Goal: Transaction & Acquisition: Book appointment/travel/reservation

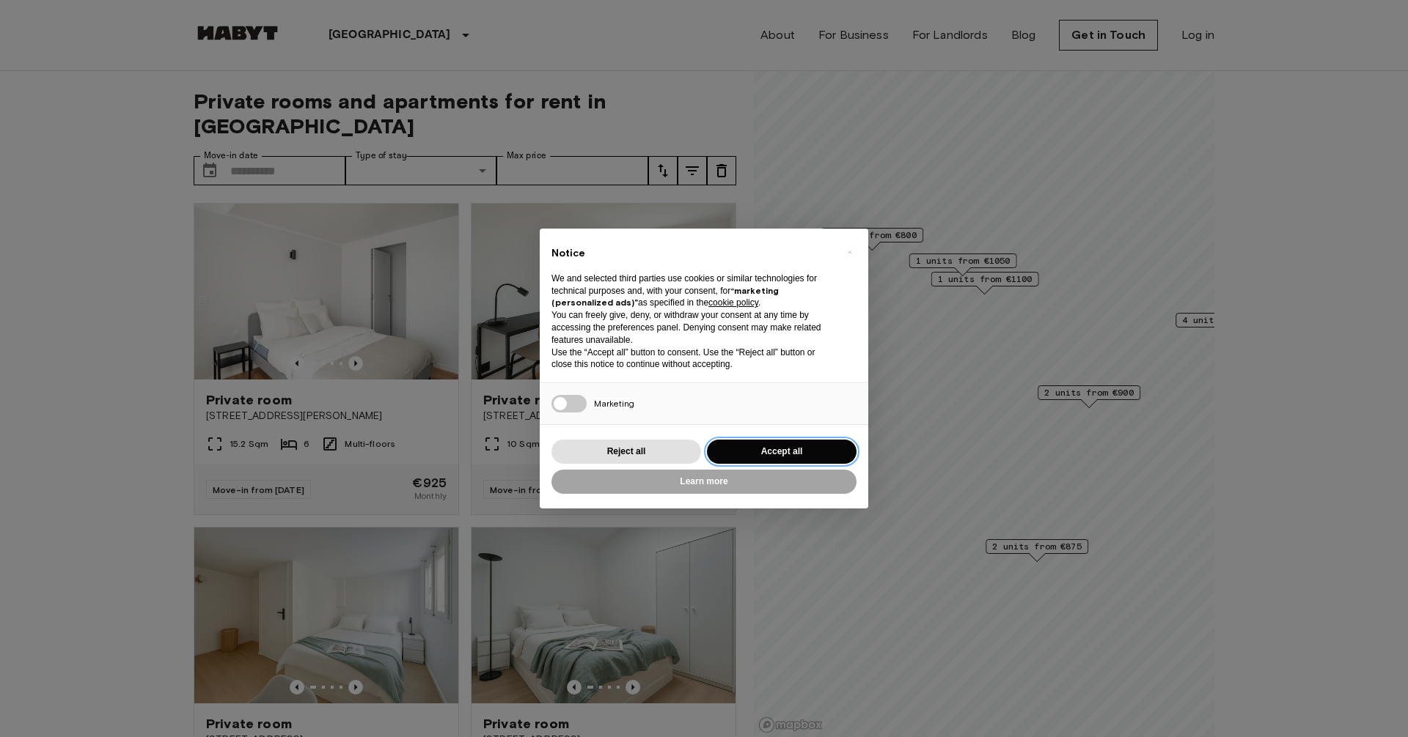
click at [759, 457] on button "Accept all" at bounding box center [782, 452] width 150 height 24
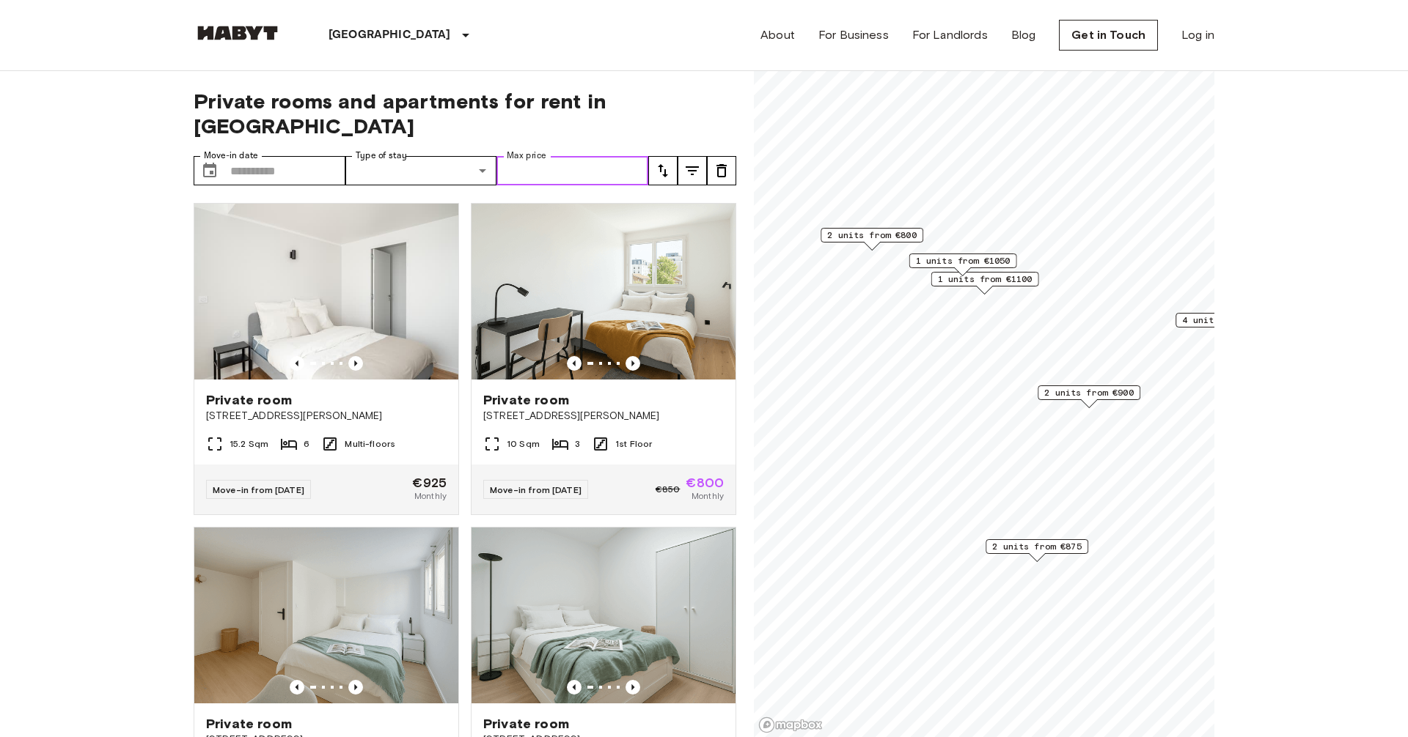
click at [540, 156] on input "Max price" at bounding box center [572, 170] width 152 height 29
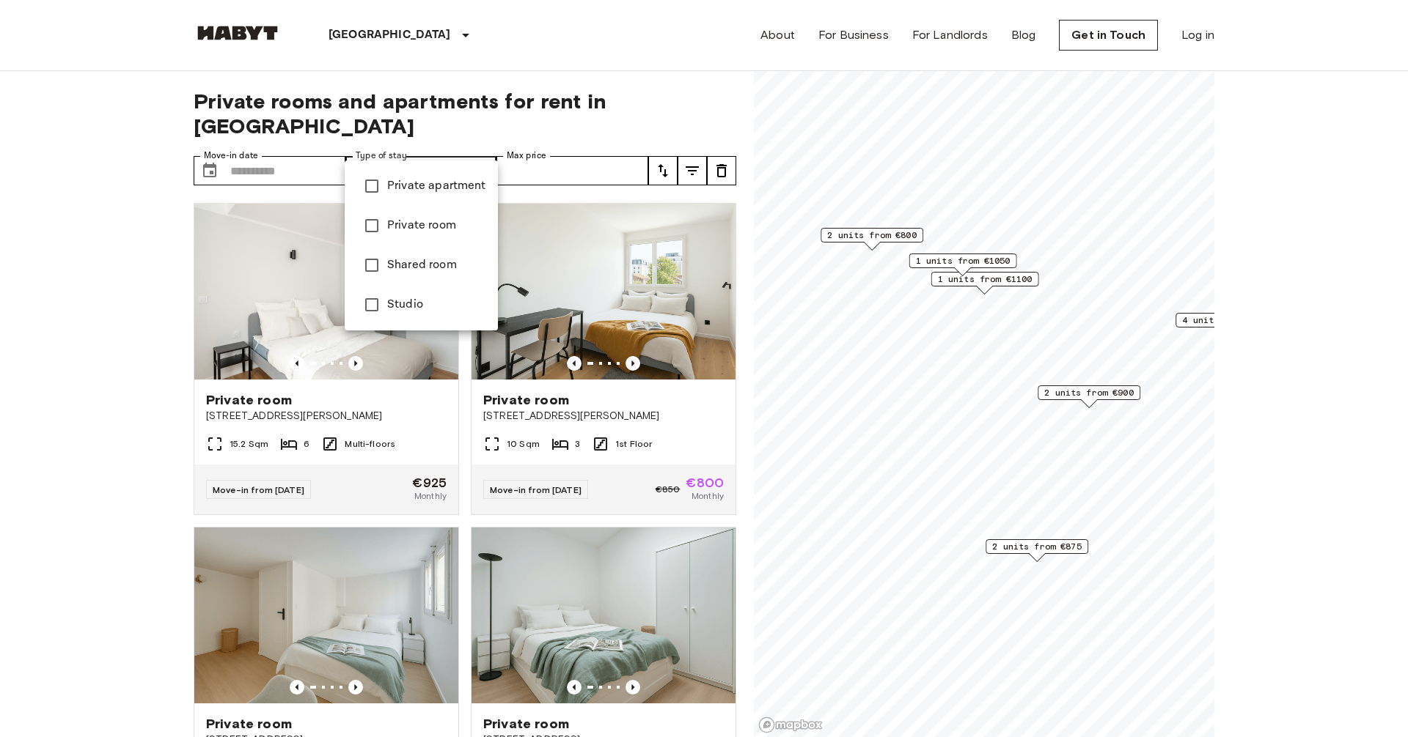
click at [452, 194] on span "Private apartment" at bounding box center [436, 186] width 99 height 18
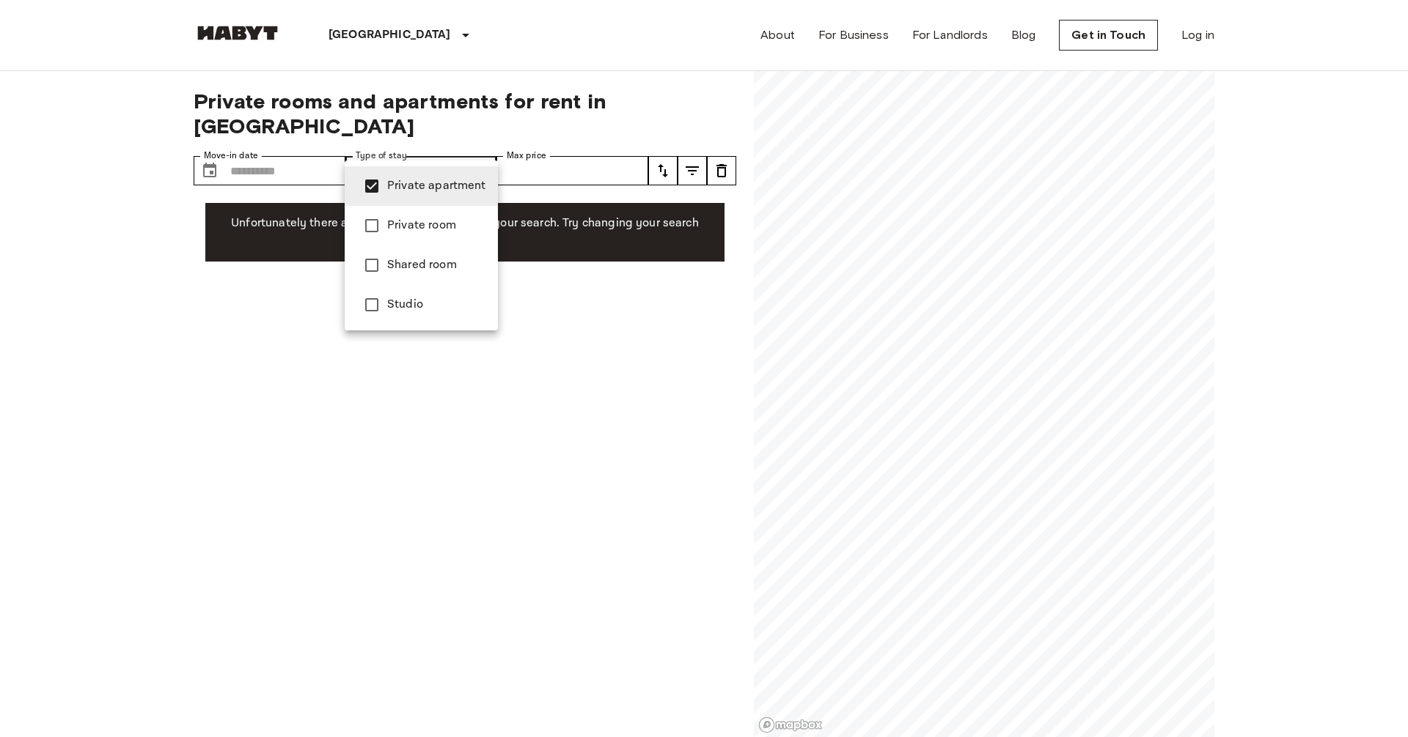
click at [526, 336] on div at bounding box center [704, 368] width 1408 height 737
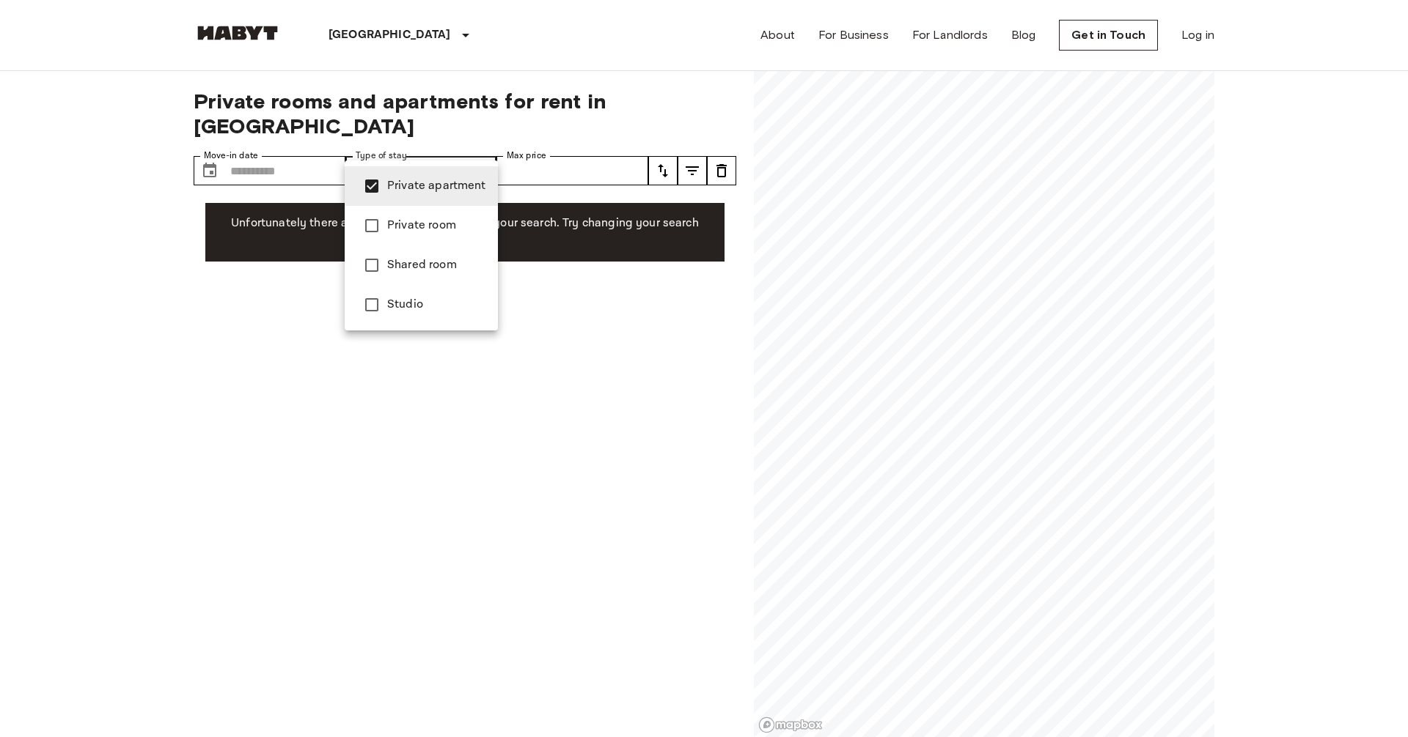
click at [432, 301] on span "Studio" at bounding box center [436, 305] width 99 height 18
type input "**********"
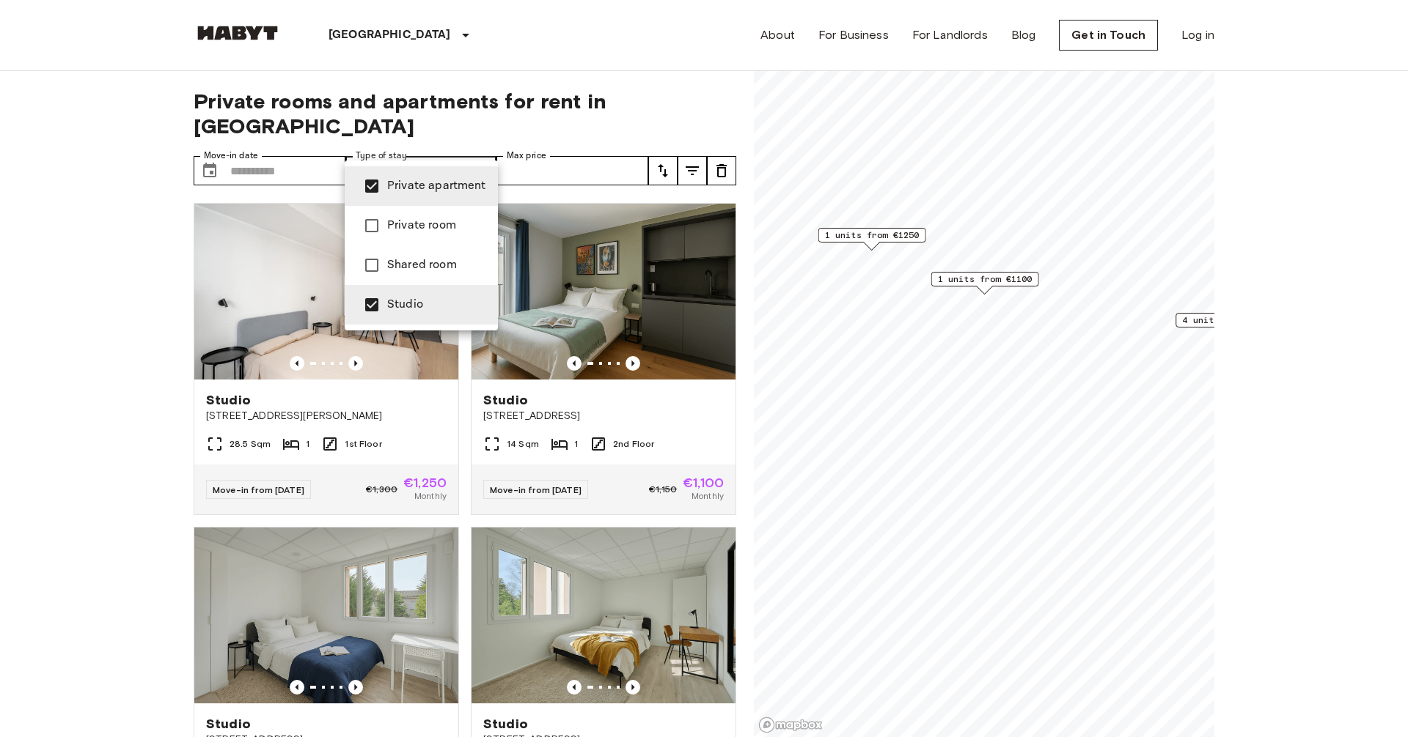
click at [110, 341] on div at bounding box center [704, 368] width 1408 height 737
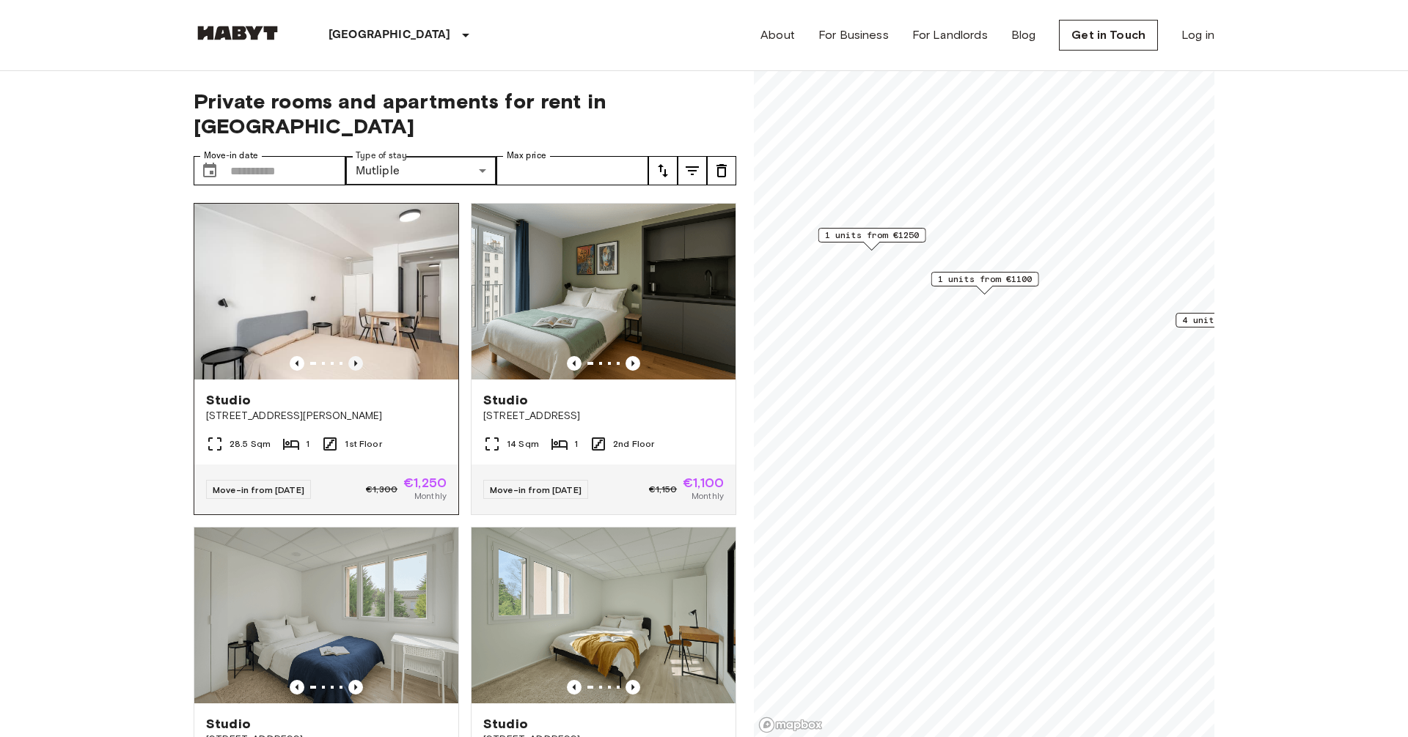
click at [354, 356] on icon "Previous image" at bounding box center [355, 363] width 15 height 15
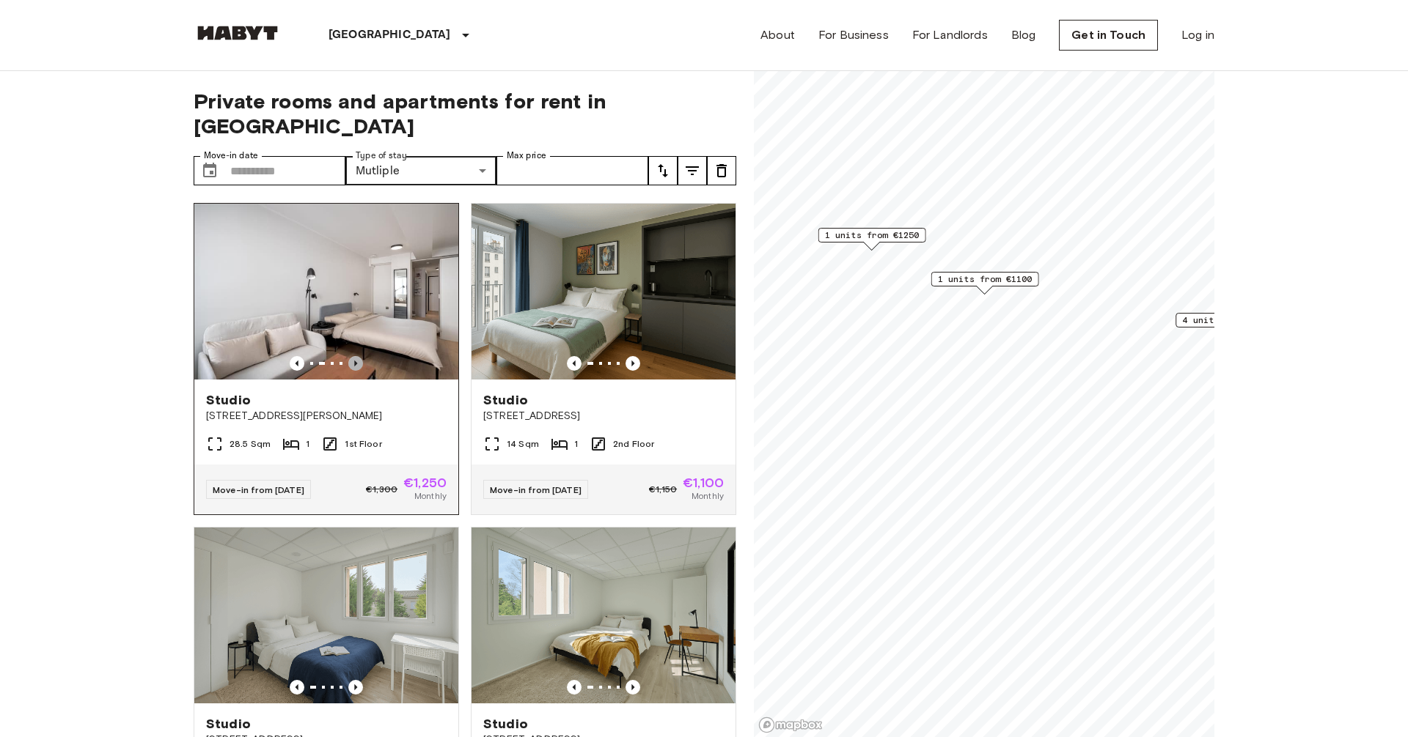
click at [354, 356] on icon "Previous image" at bounding box center [355, 363] width 15 height 15
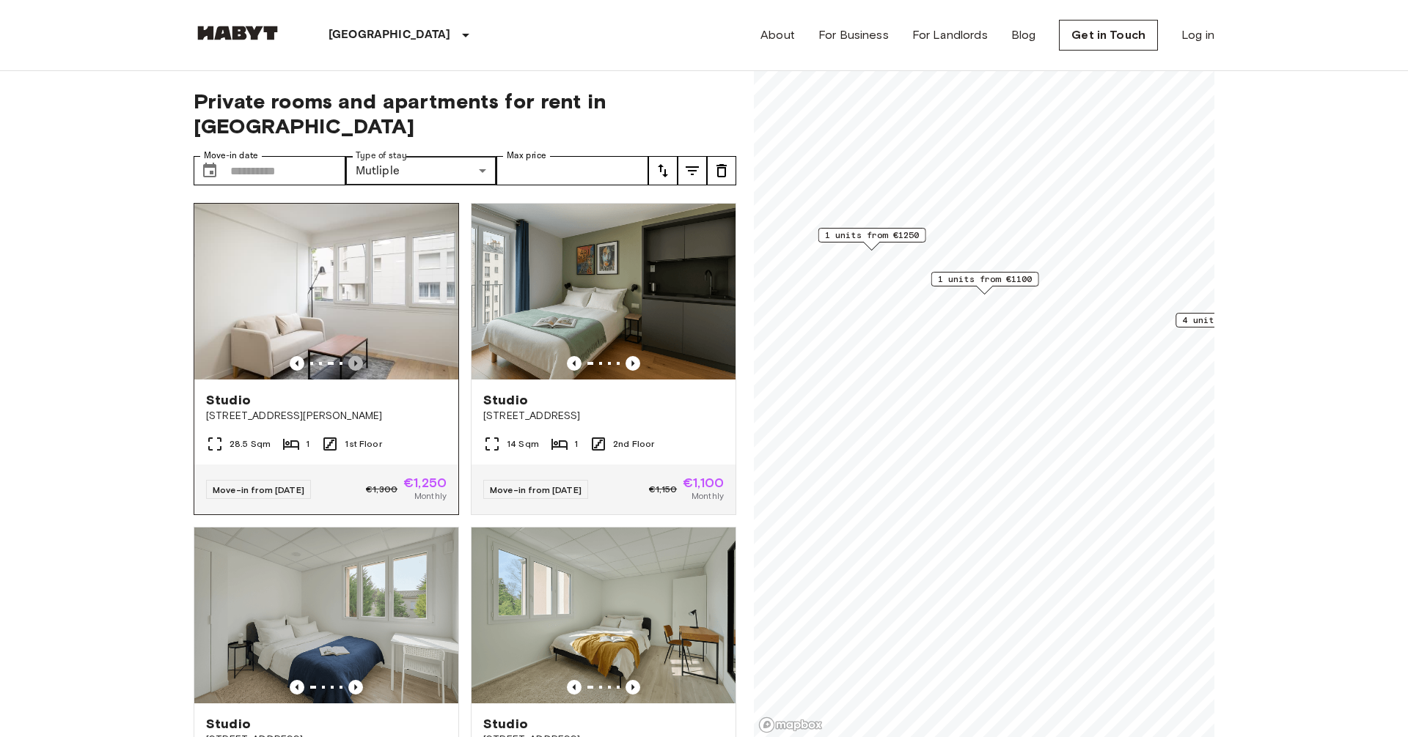
click at [354, 356] on icon "Previous image" at bounding box center [355, 363] width 15 height 15
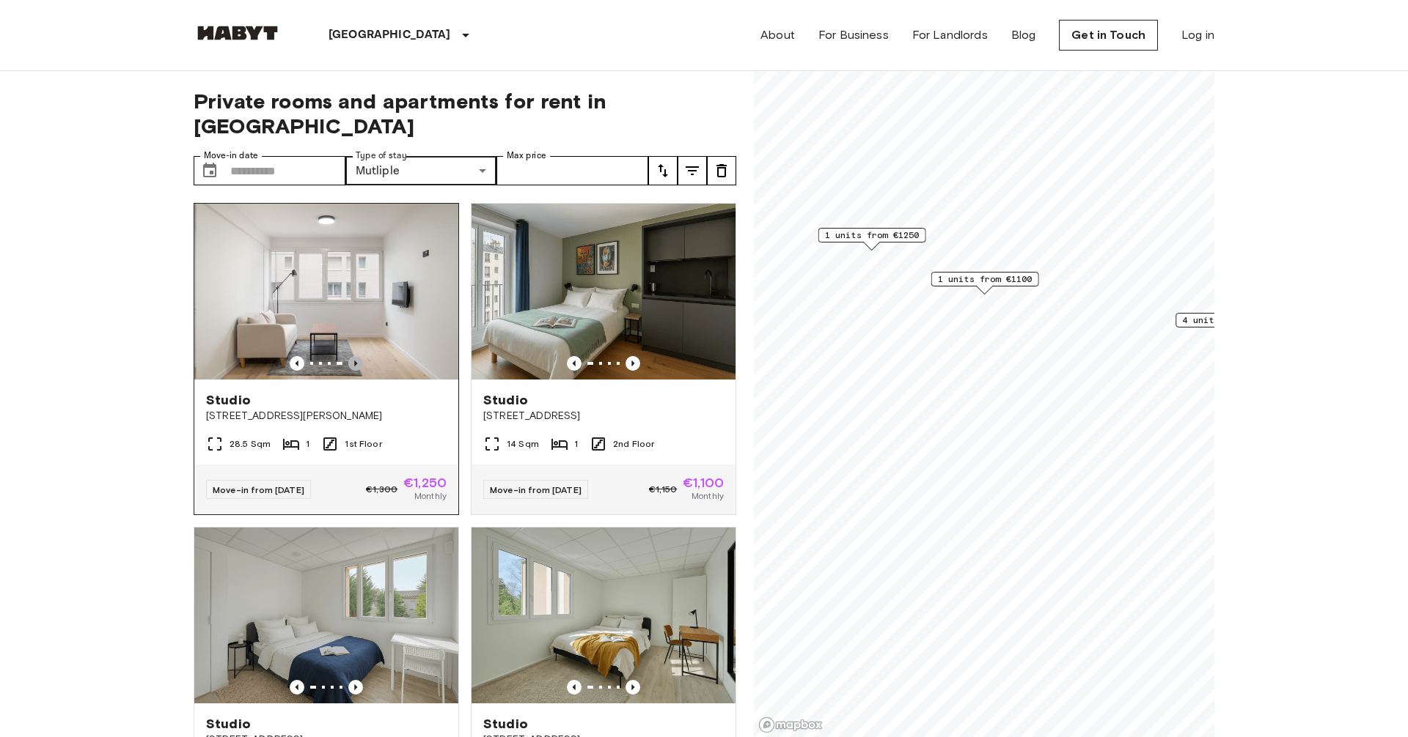
click at [354, 356] on icon "Previous image" at bounding box center [355, 363] width 15 height 15
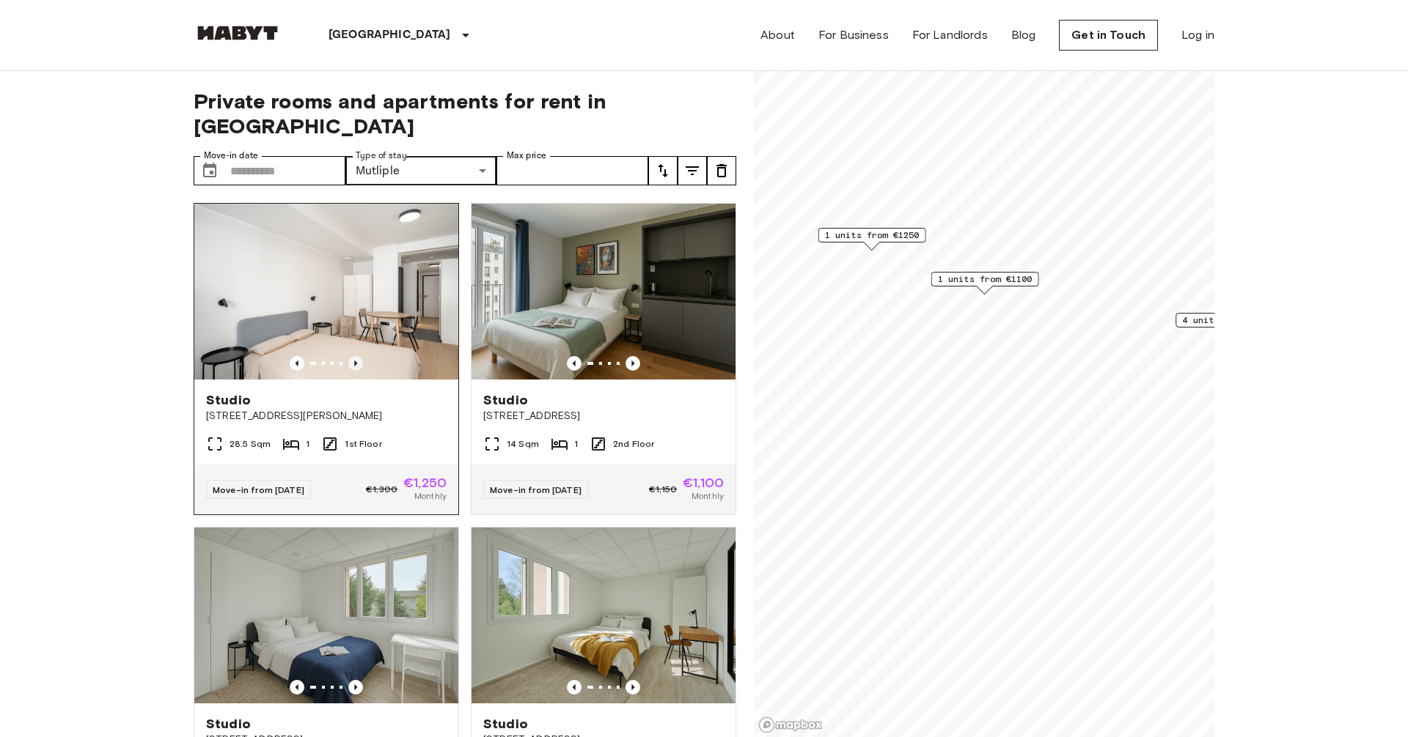
click at [354, 356] on icon "Previous image" at bounding box center [355, 363] width 15 height 15
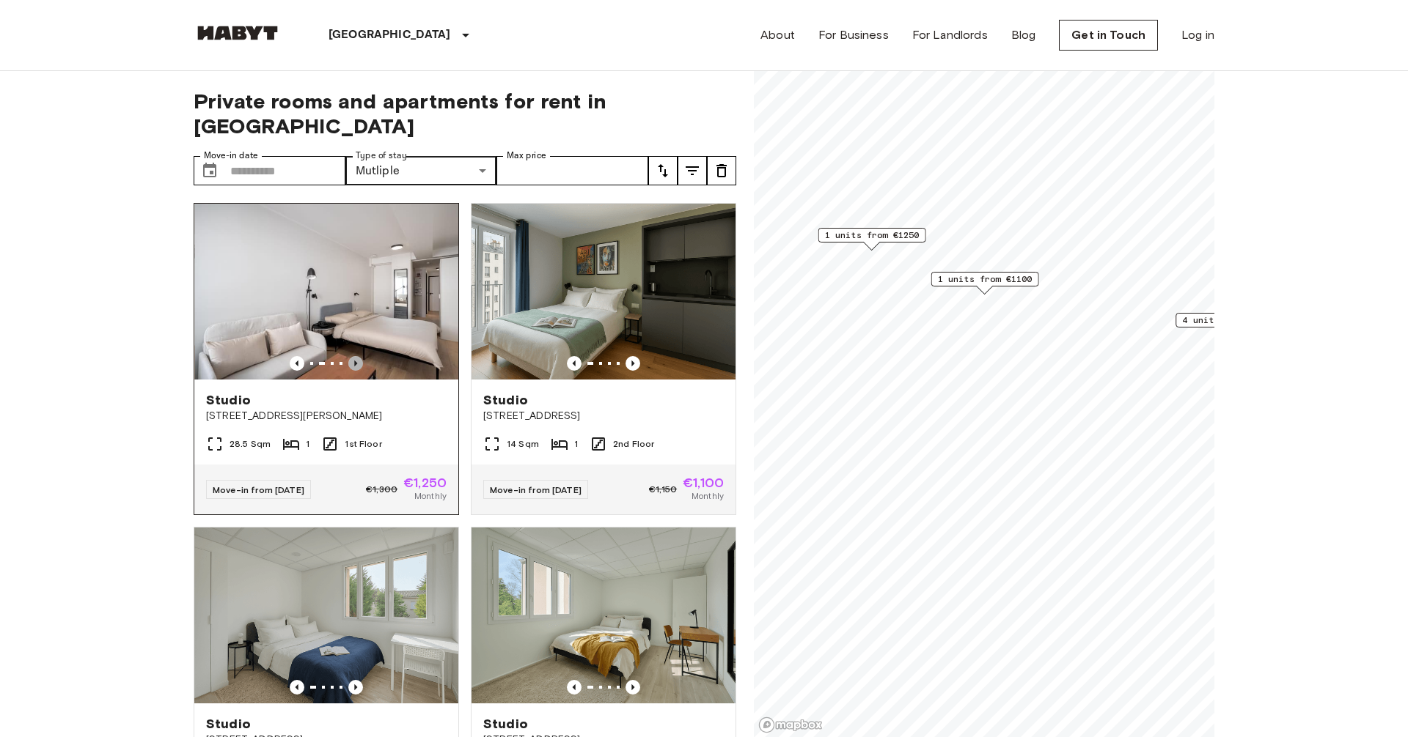
click at [354, 356] on icon "Previous image" at bounding box center [355, 363] width 15 height 15
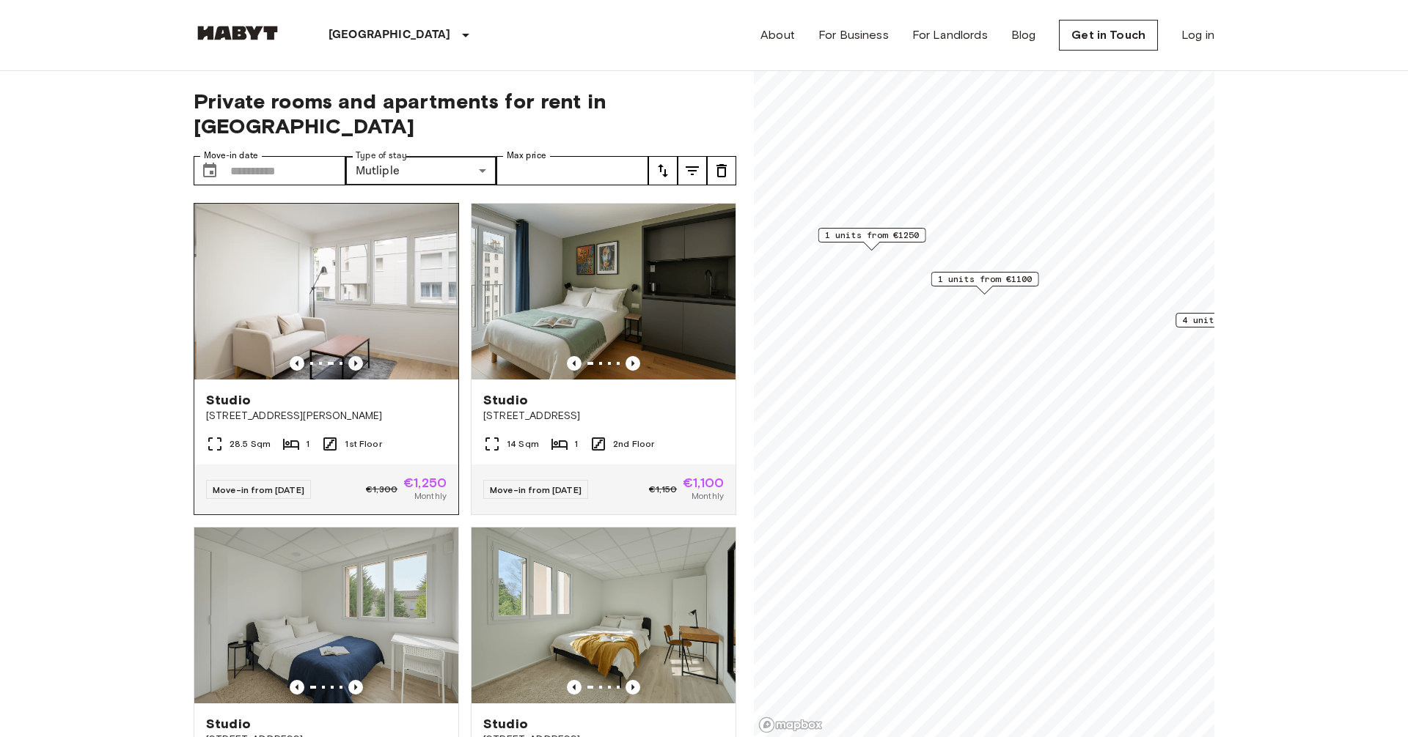
click at [354, 356] on icon "Previous image" at bounding box center [355, 363] width 15 height 15
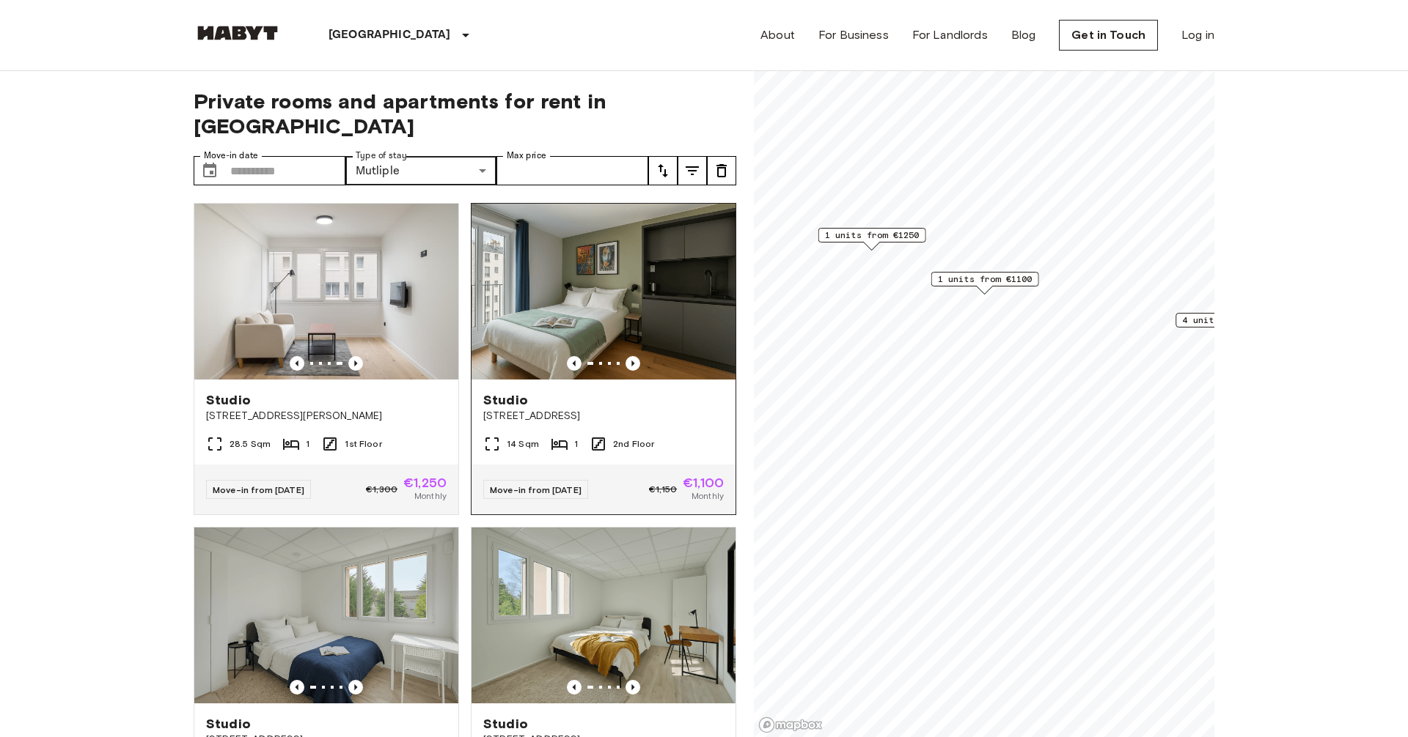
click at [632, 329] on img at bounding box center [603, 292] width 264 height 176
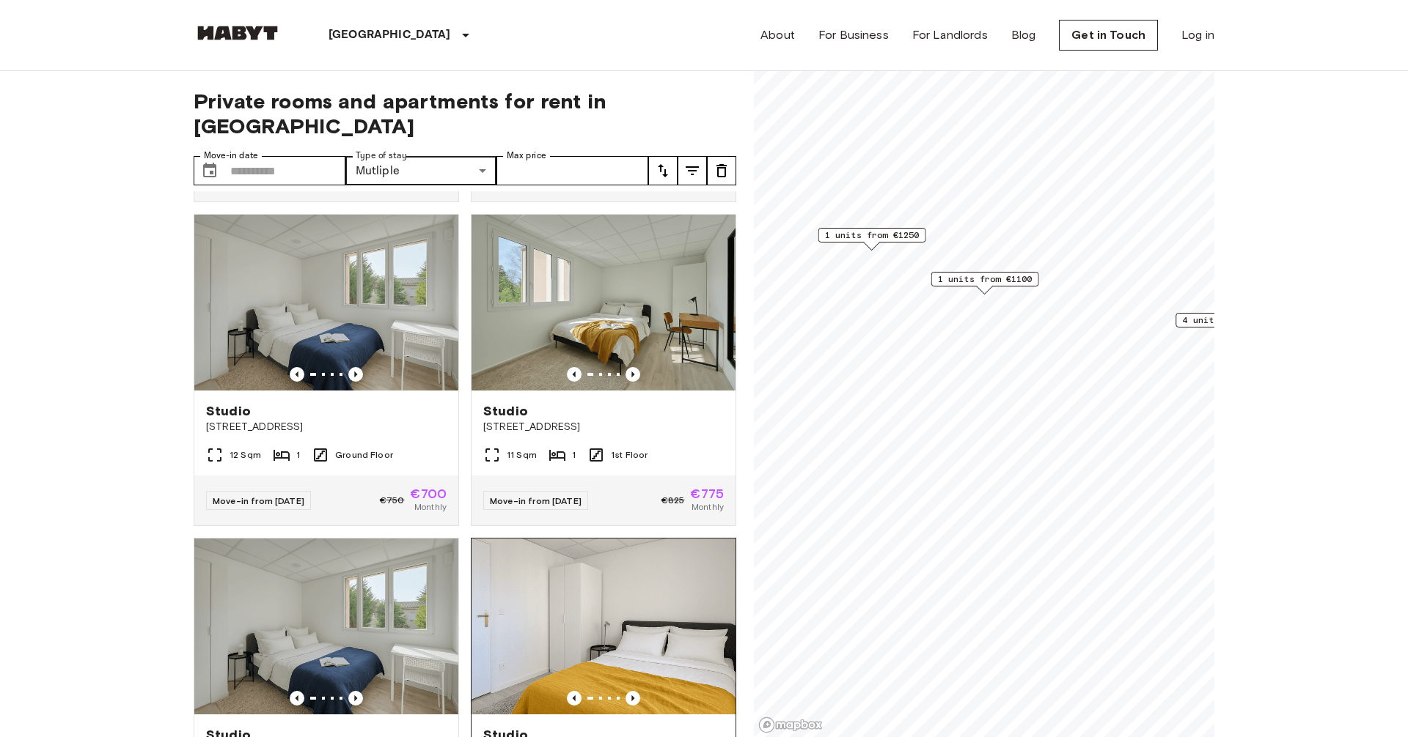
scroll to position [306, 0]
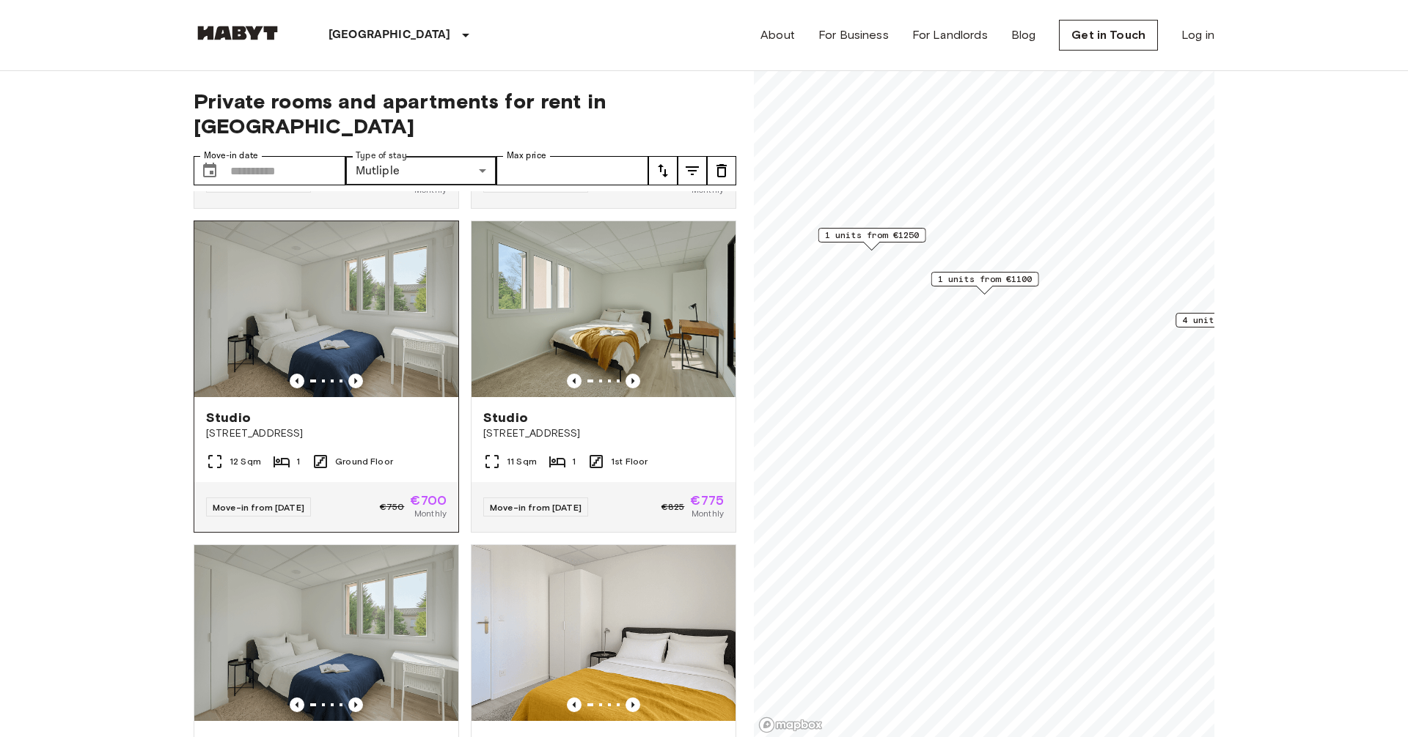
click at [364, 277] on img at bounding box center [326, 309] width 264 height 176
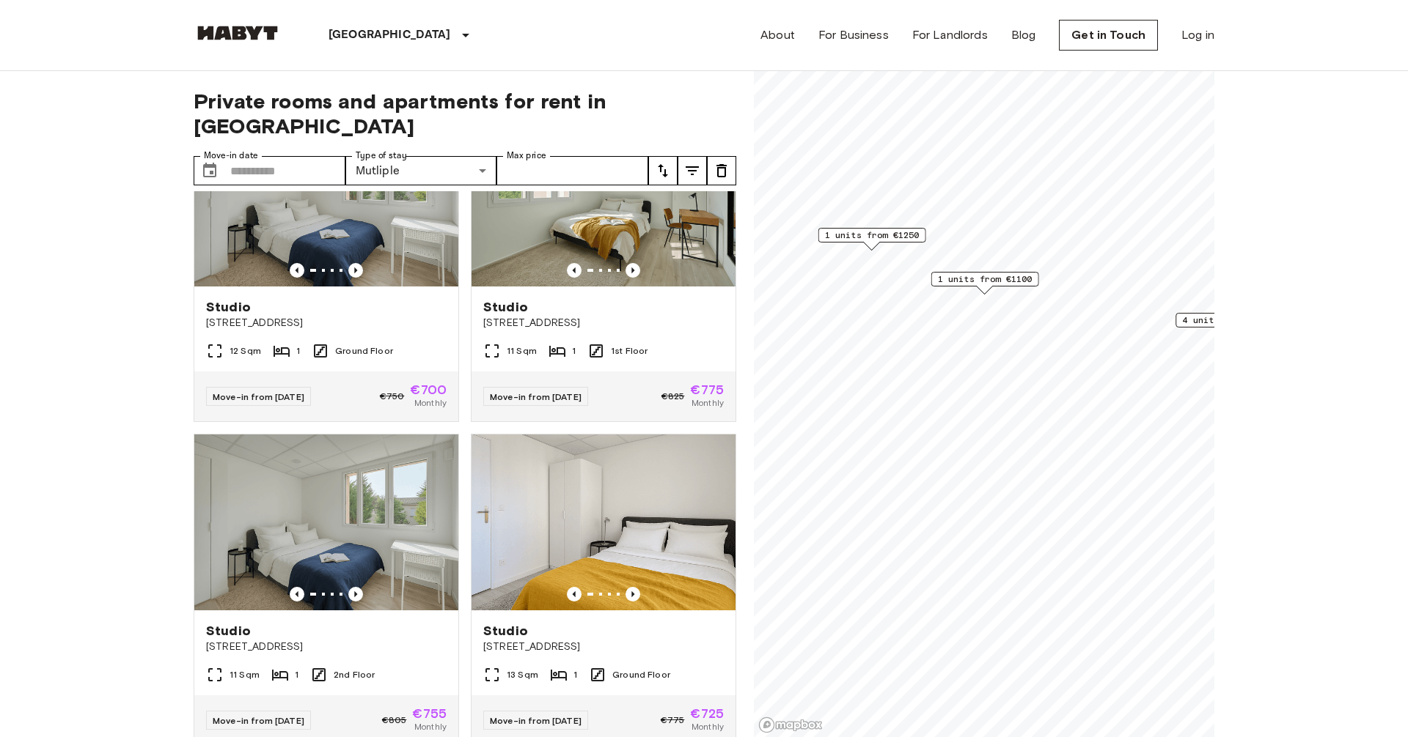
scroll to position [430, 0]
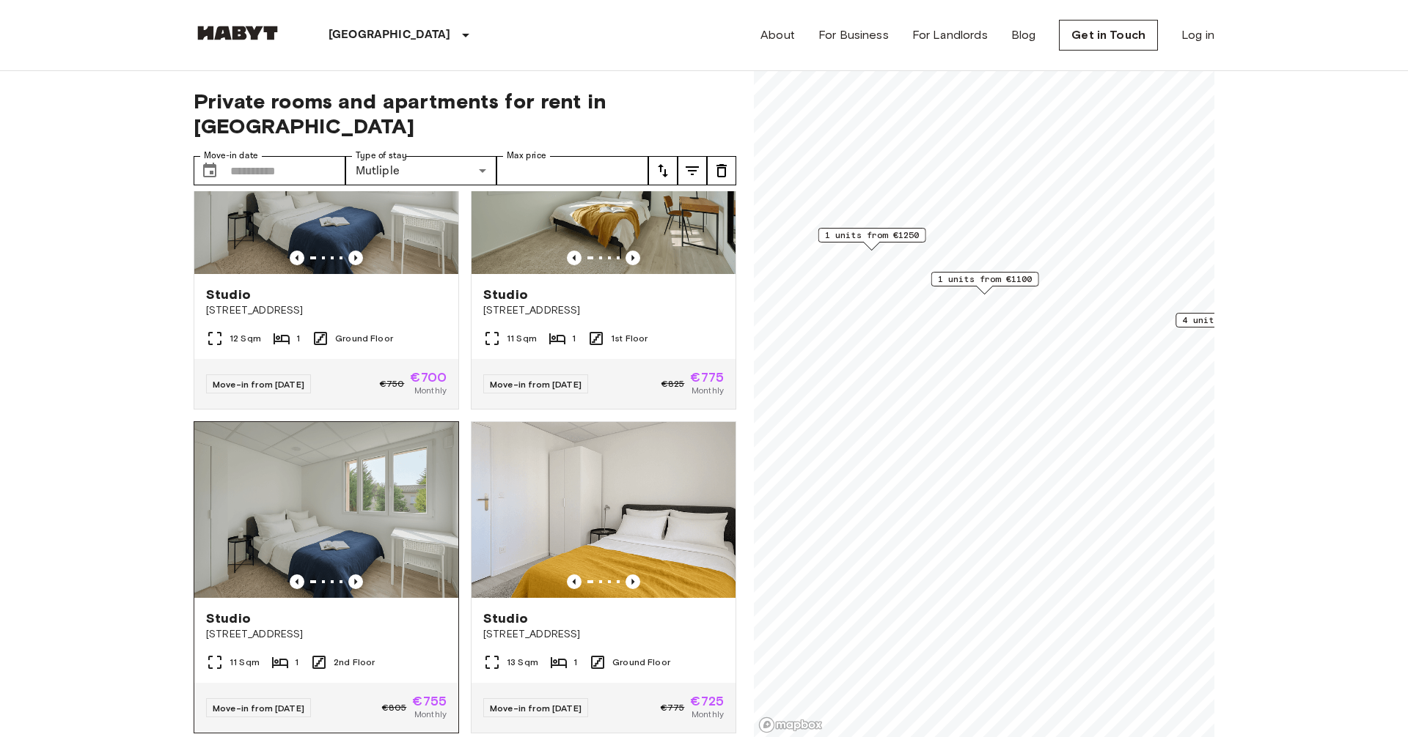
click at [366, 485] on img at bounding box center [326, 510] width 264 height 176
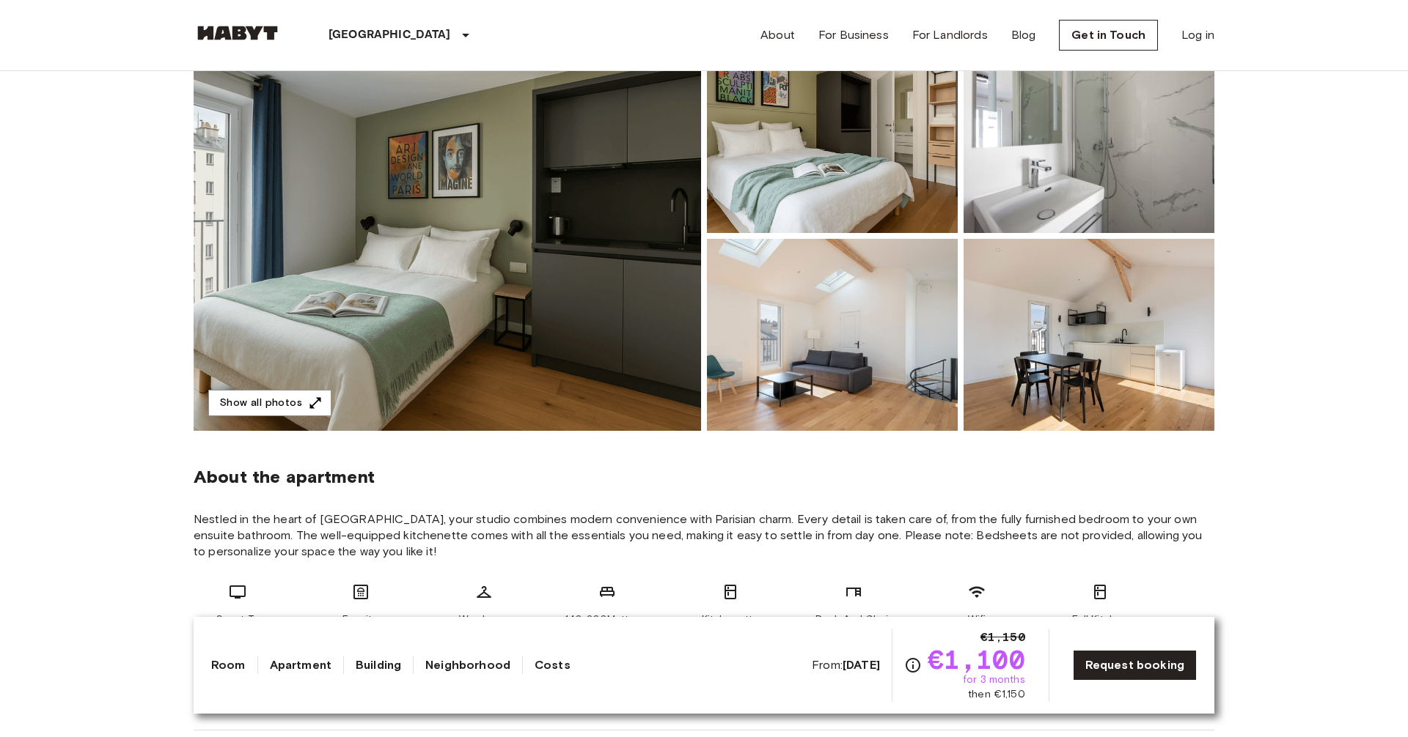
scroll to position [167, 0]
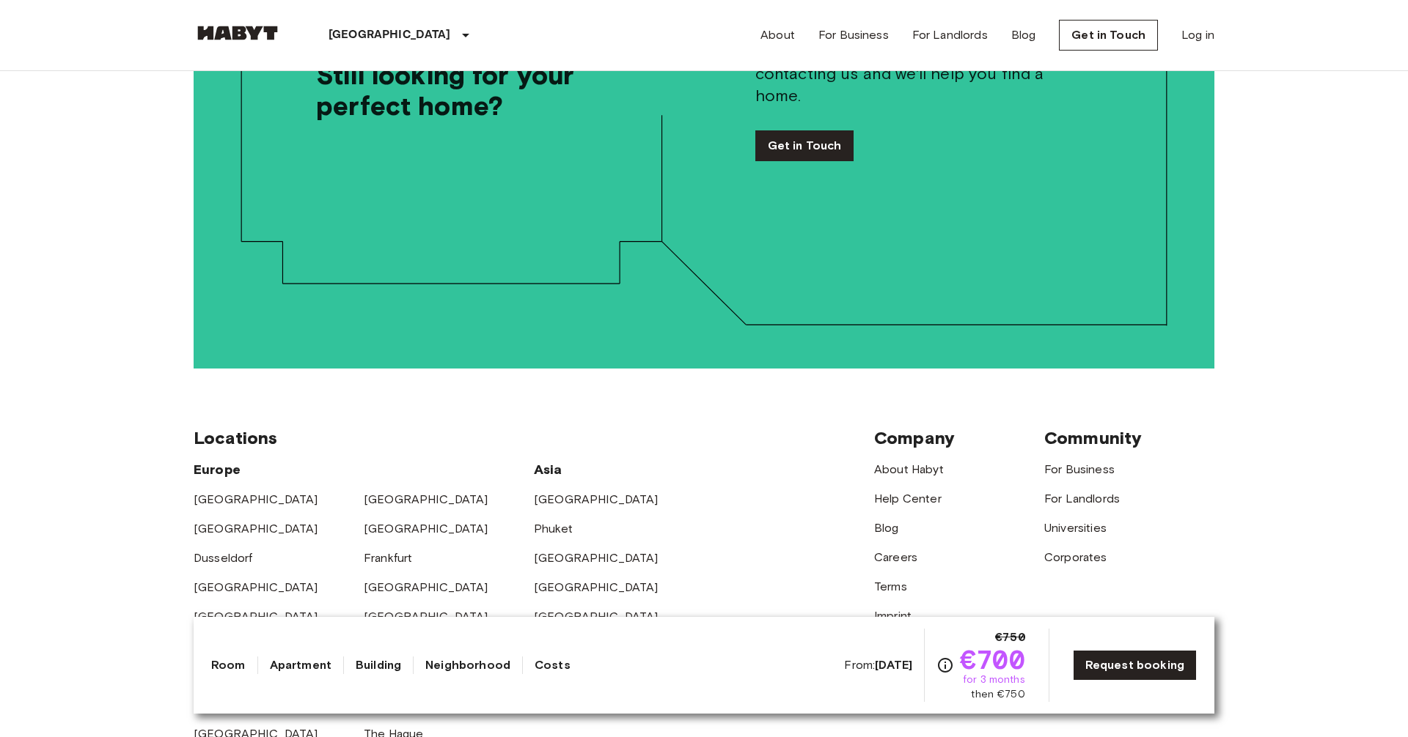
scroll to position [3318, 0]
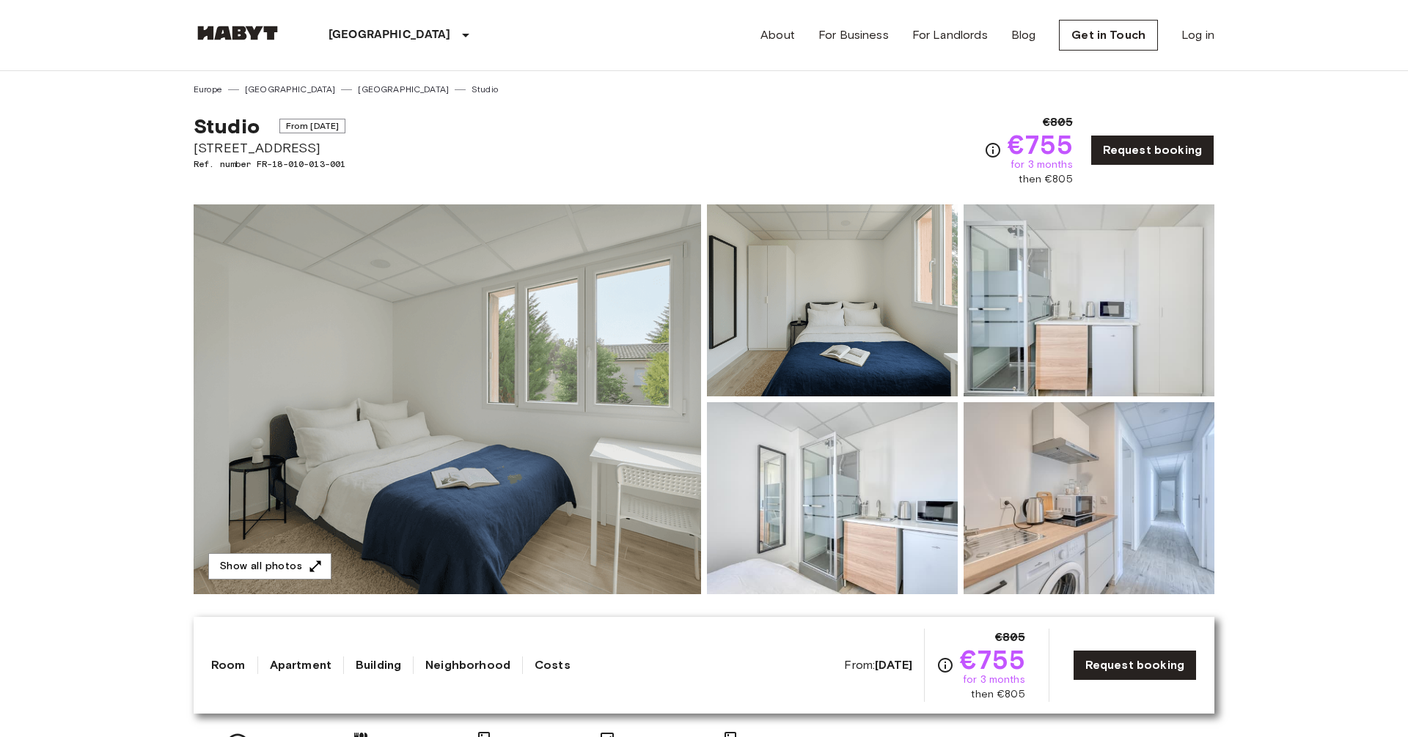
click at [830, 476] on img at bounding box center [832, 498] width 251 height 192
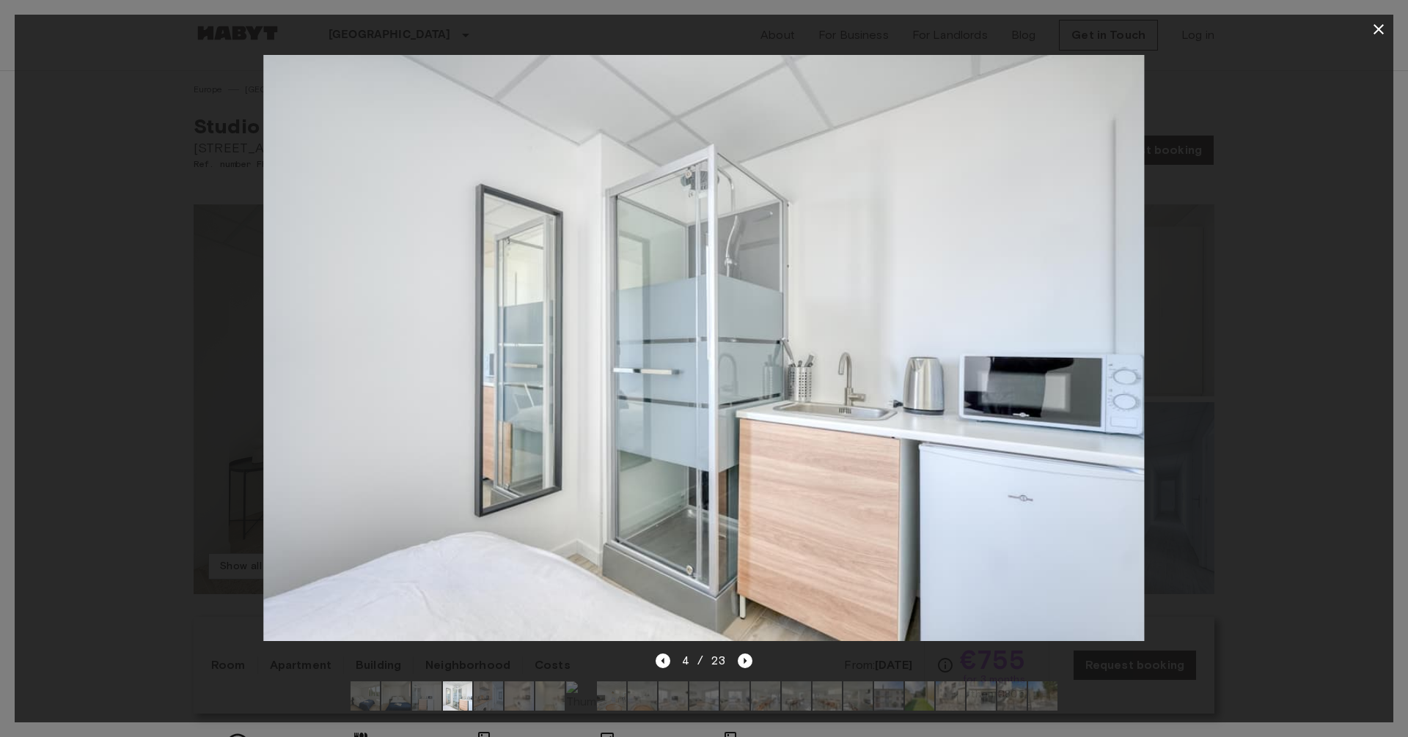
click at [1378, 21] on icon "button" at bounding box center [1378, 30] width 18 height 18
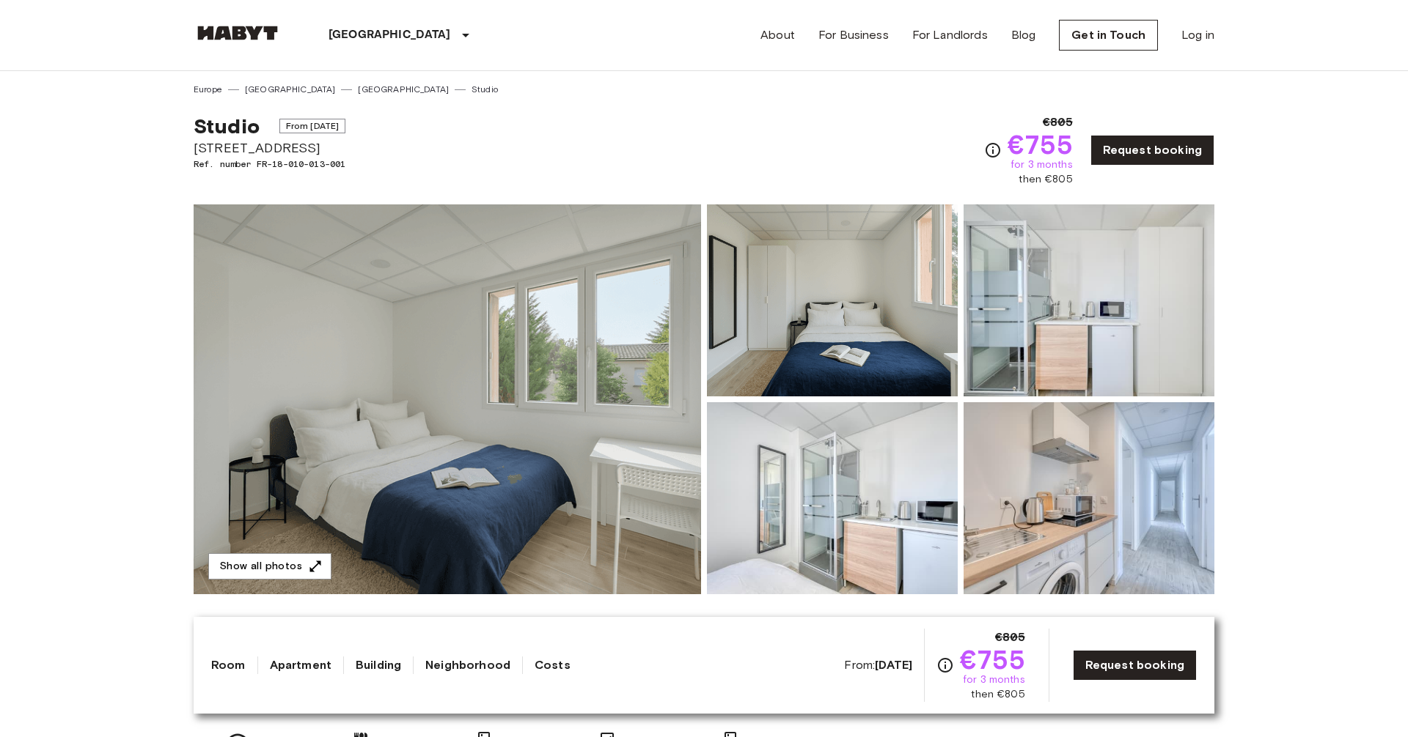
click at [1378, 22] on header "Paris Europe Amsterdam Berlin Brussels Cologne Dusseldorf Frankfurt Graz Hambur…" at bounding box center [704, 35] width 1408 height 71
click at [1049, 505] on img at bounding box center [1088, 498] width 251 height 192
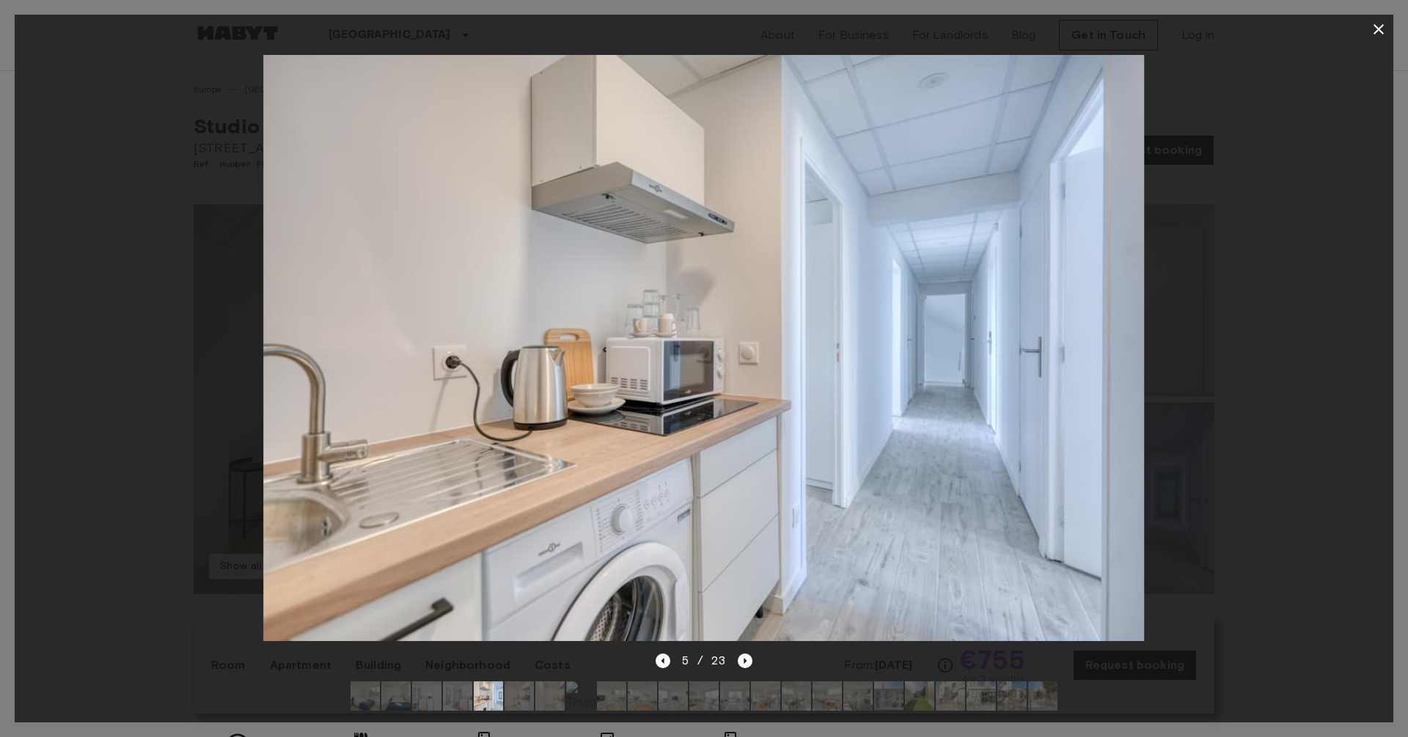
click at [1380, 24] on icon "button" at bounding box center [1378, 30] width 18 height 18
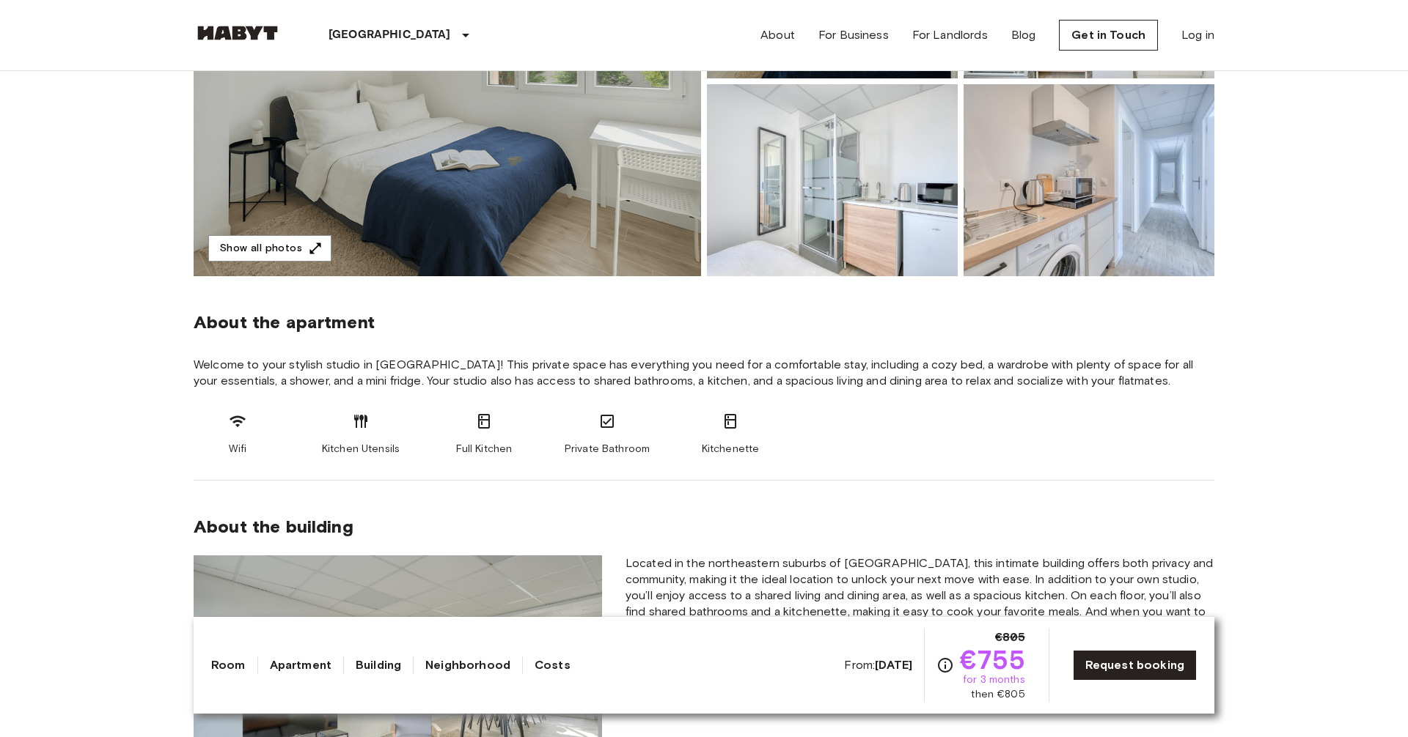
scroll to position [323, 0]
